Goal: Task Accomplishment & Management: Use online tool/utility

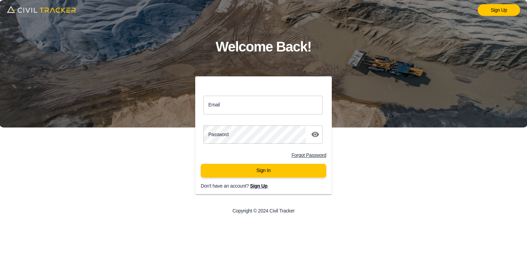
click at [241, 102] on input "Email" at bounding box center [263, 105] width 119 height 18
click at [170, 102] on div "Email Email Password password Forgot Password Sign In Don't have an account? Si…" at bounding box center [263, 148] width 211 height 144
click at [232, 102] on input "Email" at bounding box center [263, 105] width 119 height 18
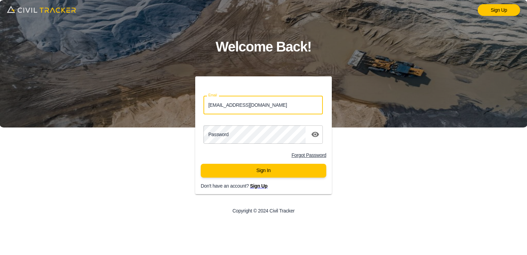
click at [240, 103] on input "[EMAIL_ADDRESS][DOMAIN_NAME]" at bounding box center [263, 105] width 119 height 18
type input "[EMAIL_ADDRESS][DOMAIN_NAME]"
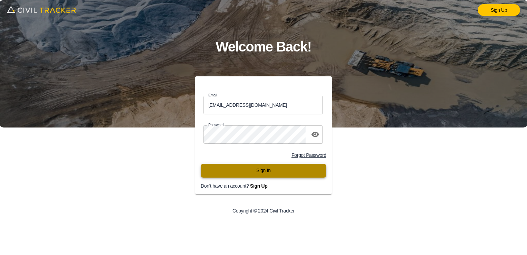
click at [264, 169] on button "Sign In" at bounding box center [264, 171] width 126 height 14
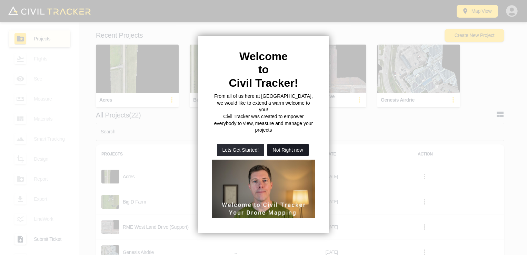
click at [292, 144] on button "Not Right now" at bounding box center [288, 150] width 41 height 12
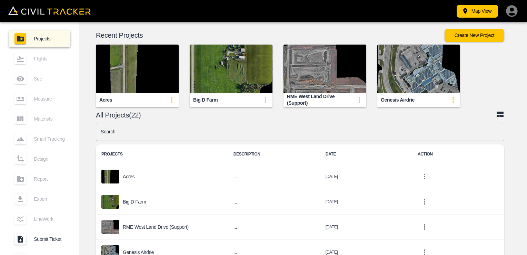
click at [34, 200] on div "Export" at bounding box center [39, 199] width 61 height 17
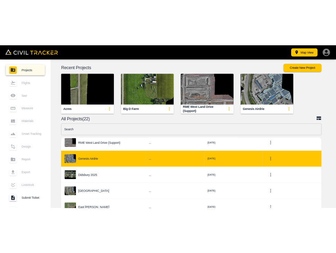
scroll to position [66, 0]
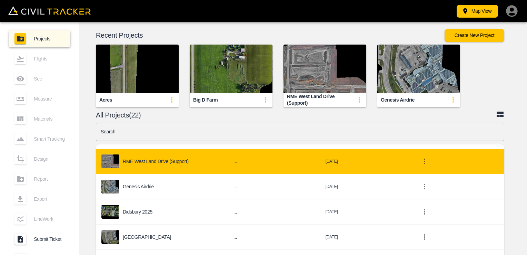
click at [156, 158] on p "RME West Land Drive (Support)" at bounding box center [156, 161] width 66 height 6
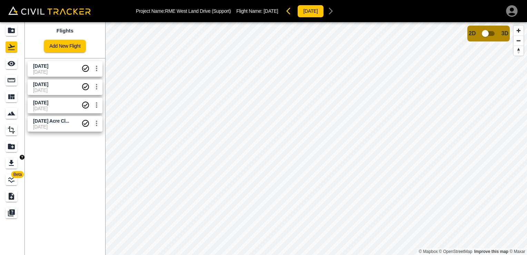
click at [21, 158] on img "button" at bounding box center [22, 157] width 5 height 5
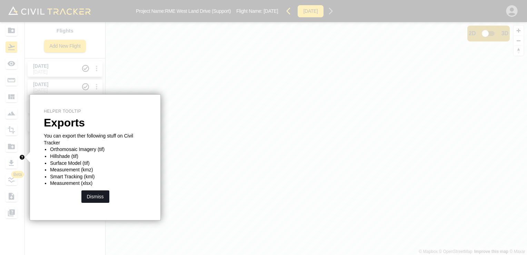
click at [97, 195] on button "Dismiss" at bounding box center [95, 196] width 28 height 12
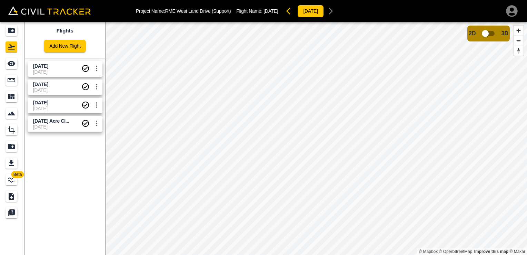
click at [96, 68] on icon "settings" at bounding box center [96, 69] width 1 height 6
click at [65, 190] on div at bounding box center [263, 127] width 527 height 255
click at [12, 162] on icon "Export" at bounding box center [11, 163] width 5 height 6
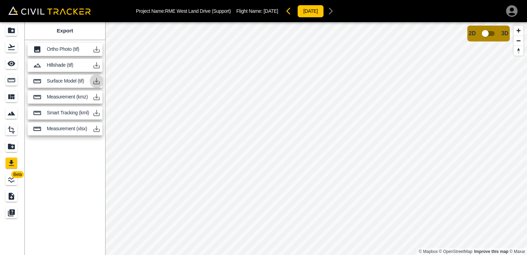
click at [97, 83] on icon "button" at bounding box center [97, 81] width 8 height 8
click at [291, 10] on icon "button" at bounding box center [289, 11] width 4 height 7
click at [335, 10] on icon "button" at bounding box center [331, 11] width 8 height 8
click at [95, 167] on div "Export Ortho Photo (tif) Hillshade (tif) Surface Model (tif) Measurement (kmz) …" at bounding box center [65, 138] width 80 height 233
